Goal: Download file/media

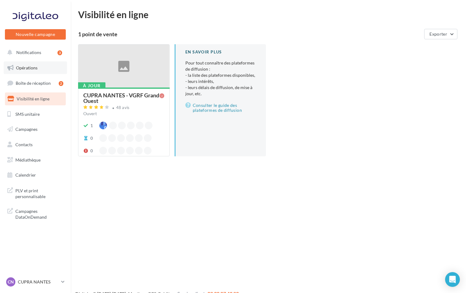
click at [27, 72] on link "Opérations" at bounding box center [35, 67] width 63 height 13
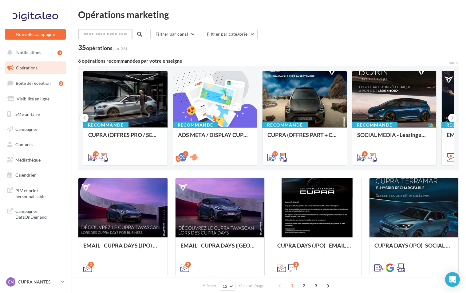
click at [108, 34] on input "text" at bounding box center [105, 34] width 54 height 10
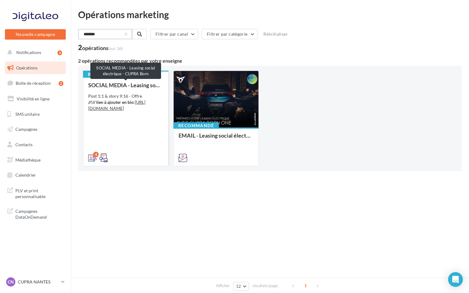
type input "*******"
click at [119, 87] on div "SOCIAL MEDIA - Leasing social électrique - CUPRA Born" at bounding box center [125, 85] width 75 height 6
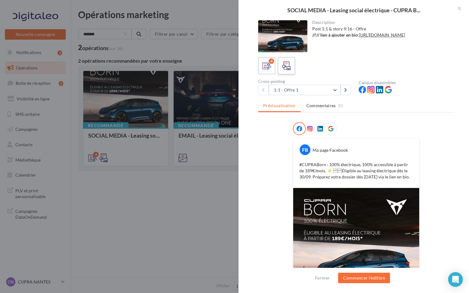
click at [287, 68] on icon at bounding box center [286, 65] width 9 height 9
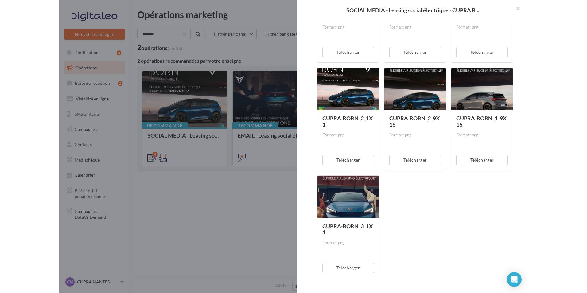
scroll to position [491, 0]
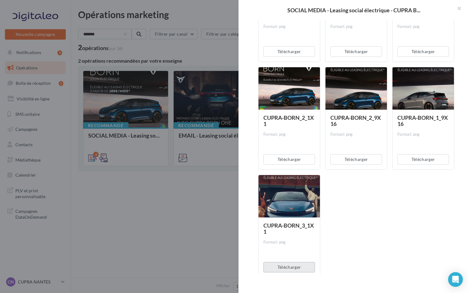
click at [291, 266] on button "Télécharger" at bounding box center [289, 267] width 52 height 10
click at [277, 194] on div at bounding box center [288, 196] width 61 height 43
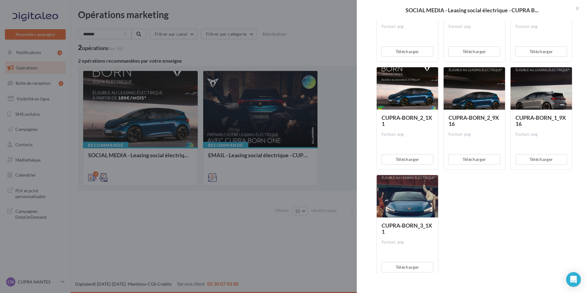
click at [227, 225] on div at bounding box center [293, 146] width 587 height 293
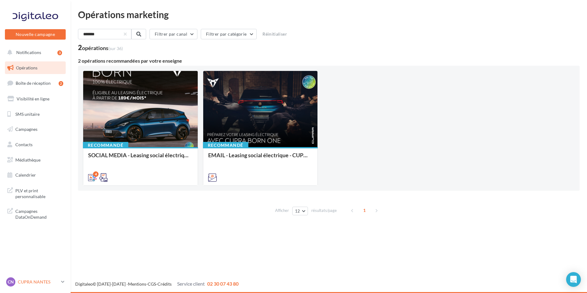
click at [34, 278] on div "CN CUPRA NANTES cupra_nantes_ker" at bounding box center [32, 281] width 53 height 9
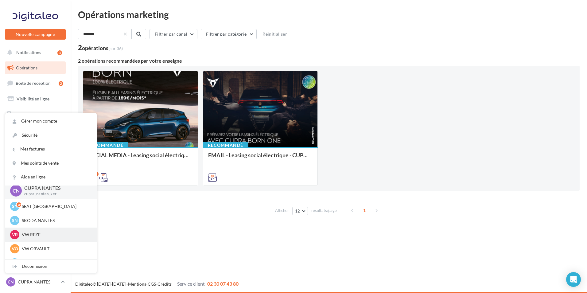
scroll to position [14, 0]
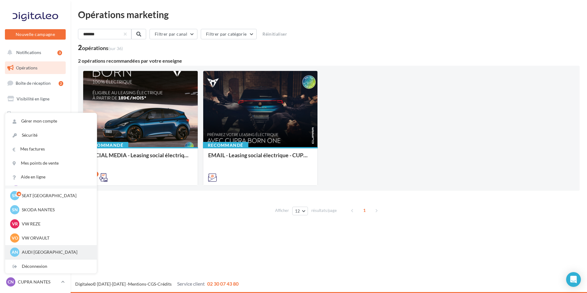
click at [38, 249] on p "AUDI NANTES" at bounding box center [56, 252] width 68 height 6
